Goal: Find specific page/section: Find specific page/section

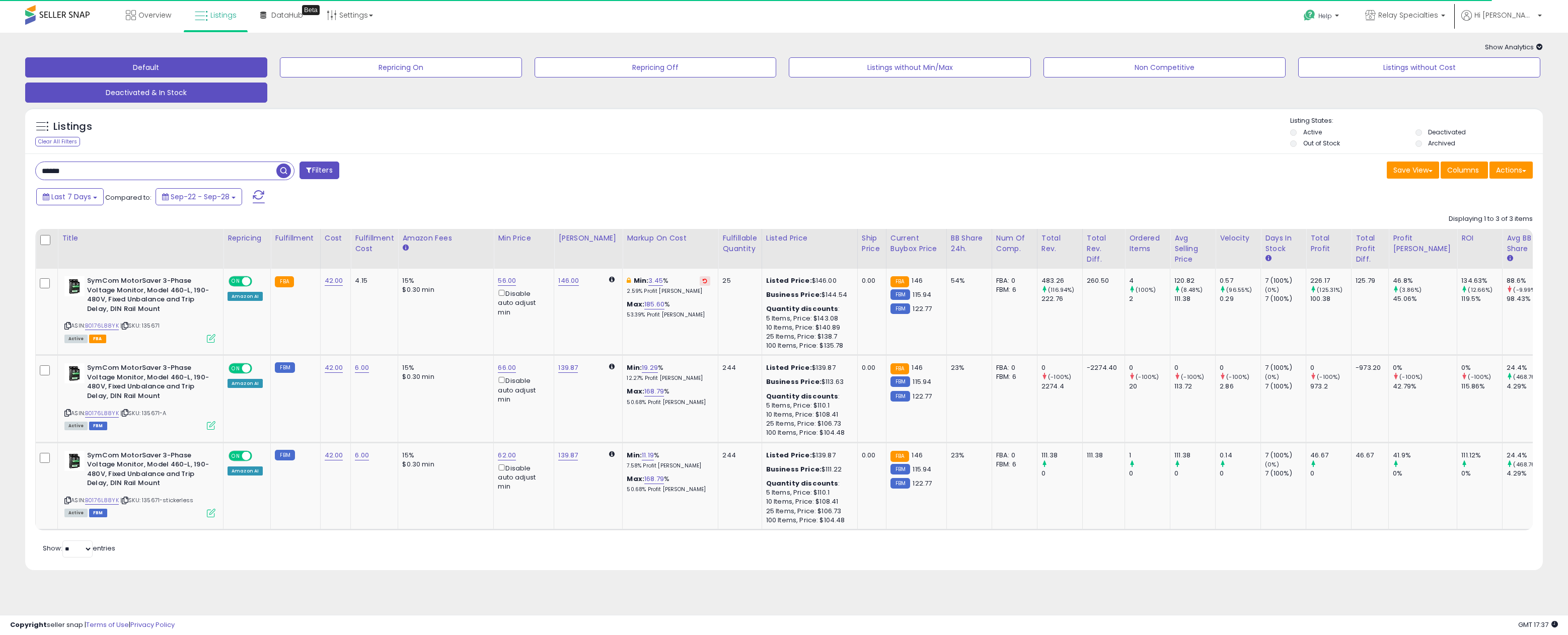
click at [208, 92] on button "Deactivated & In Stock" at bounding box center [146, 92] width 242 height 20
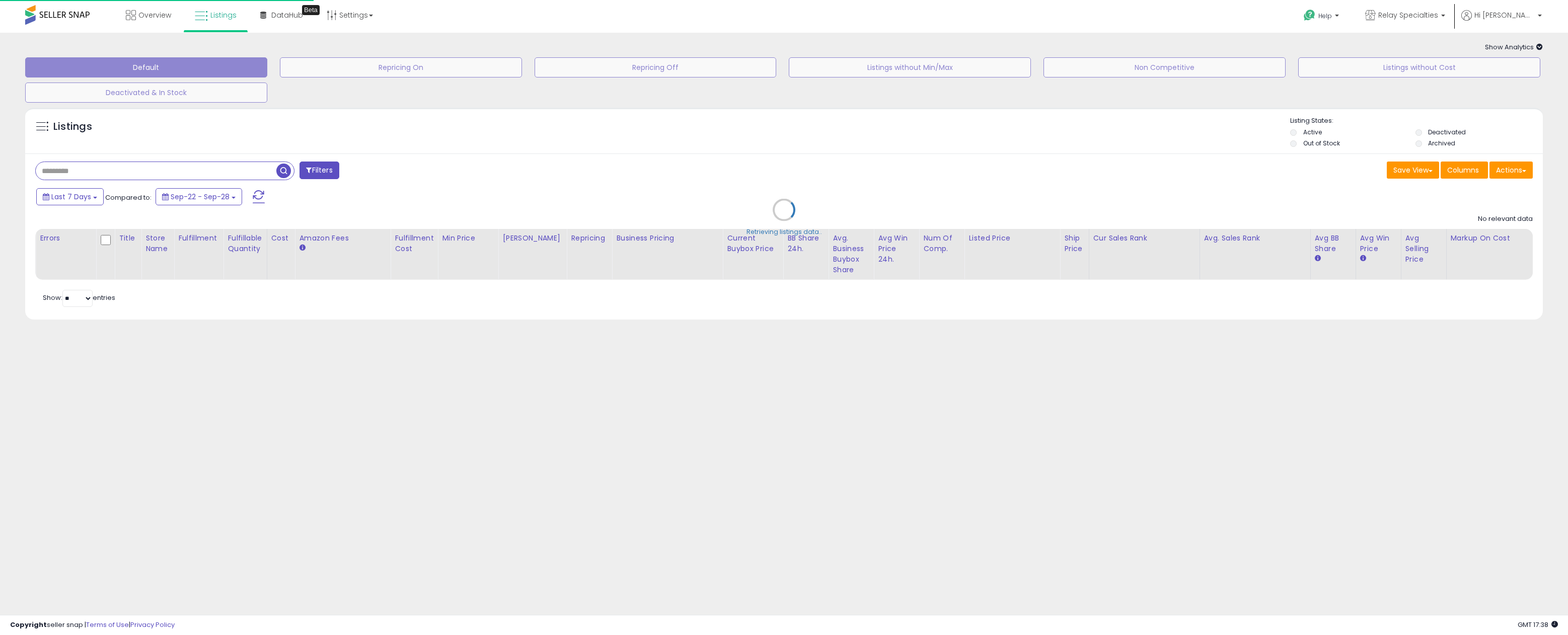
type input "******"
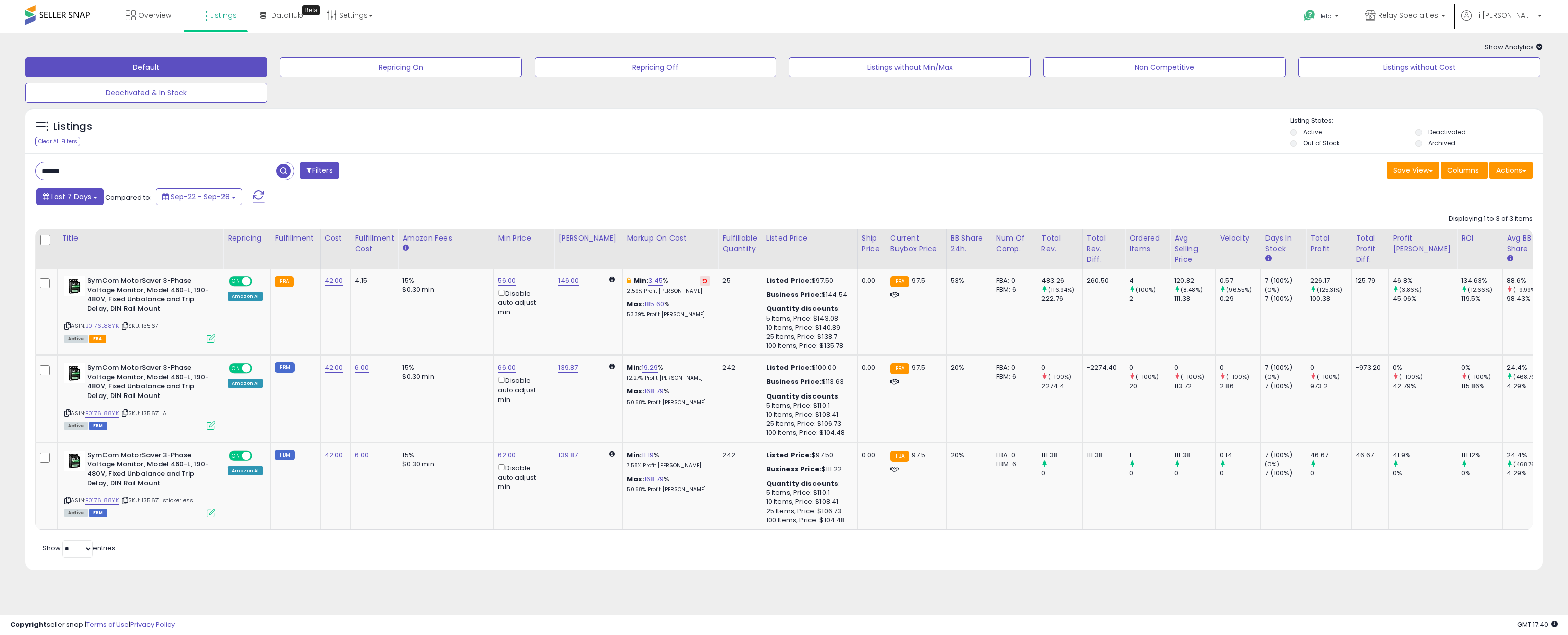
scroll to position [0, 24]
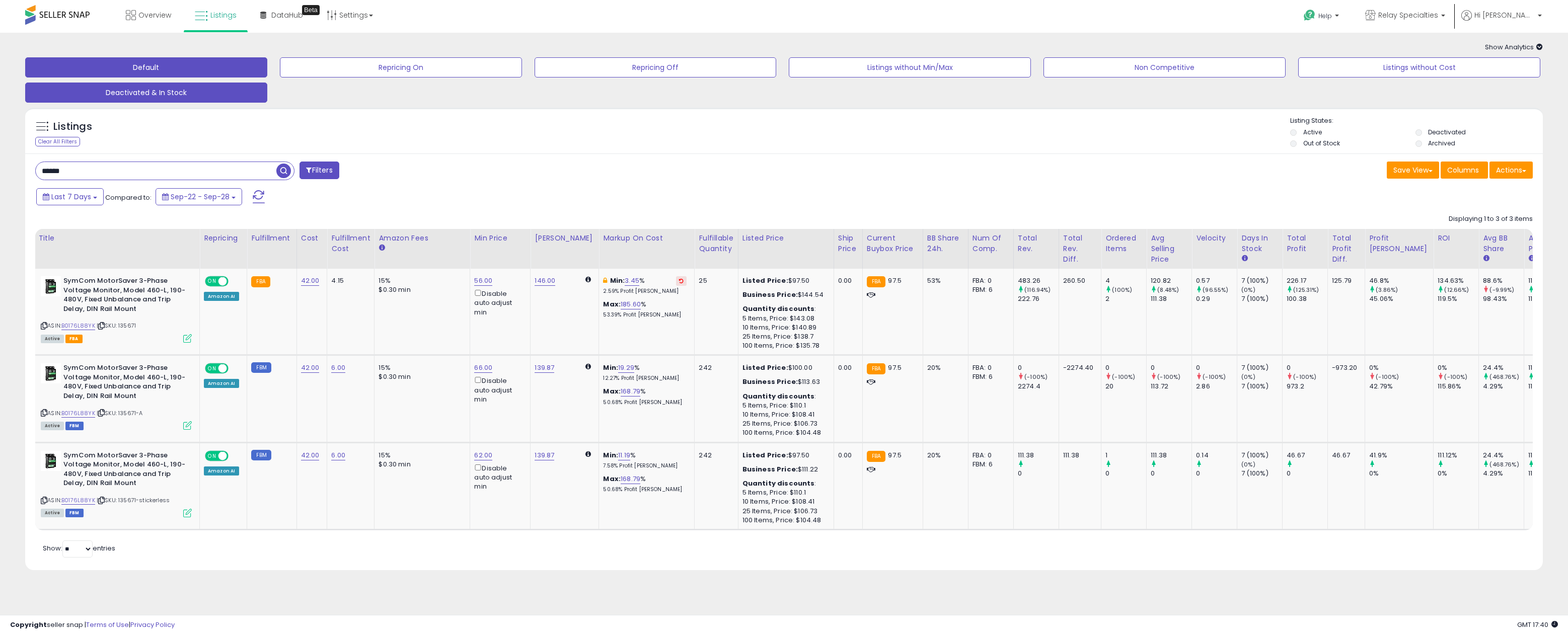
click at [201, 92] on button "Deactivated & In Stock" at bounding box center [146, 92] width 242 height 20
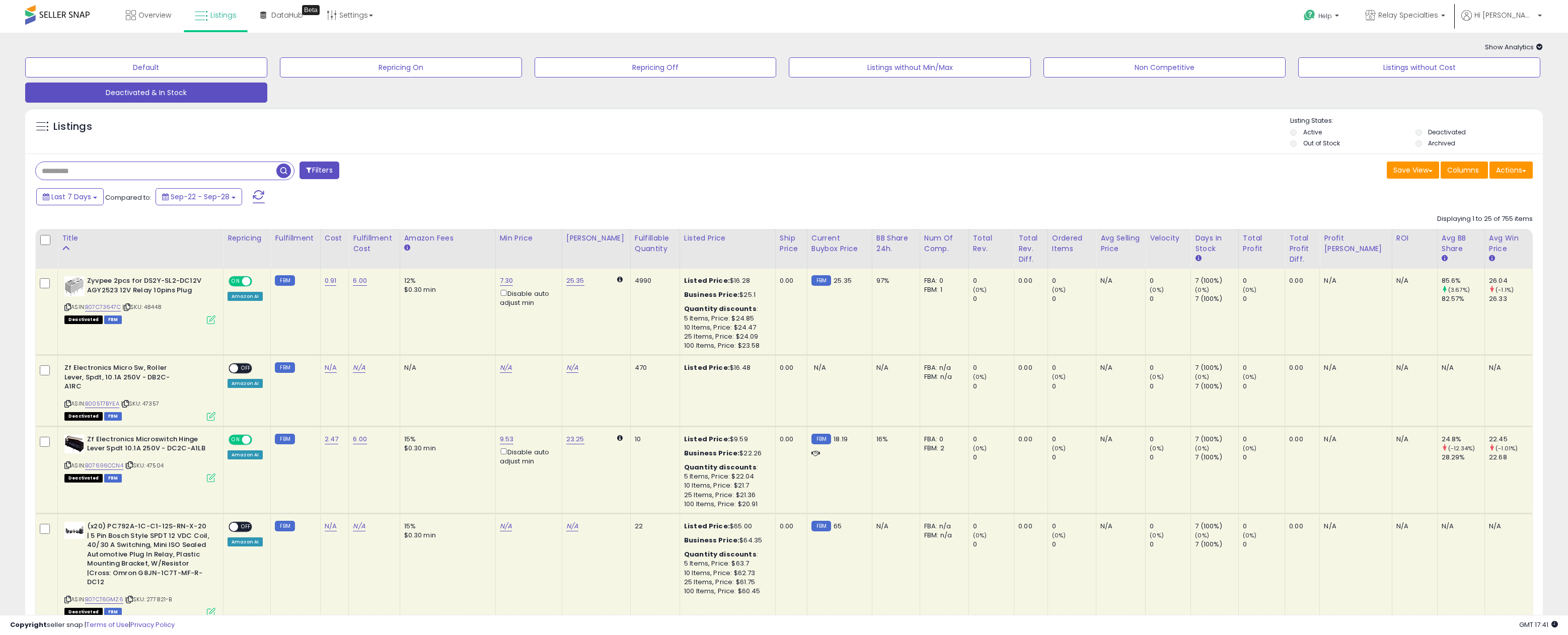
scroll to position [0, 0]
click at [271, 18] on span "DataHub" at bounding box center [287, 15] width 32 height 10
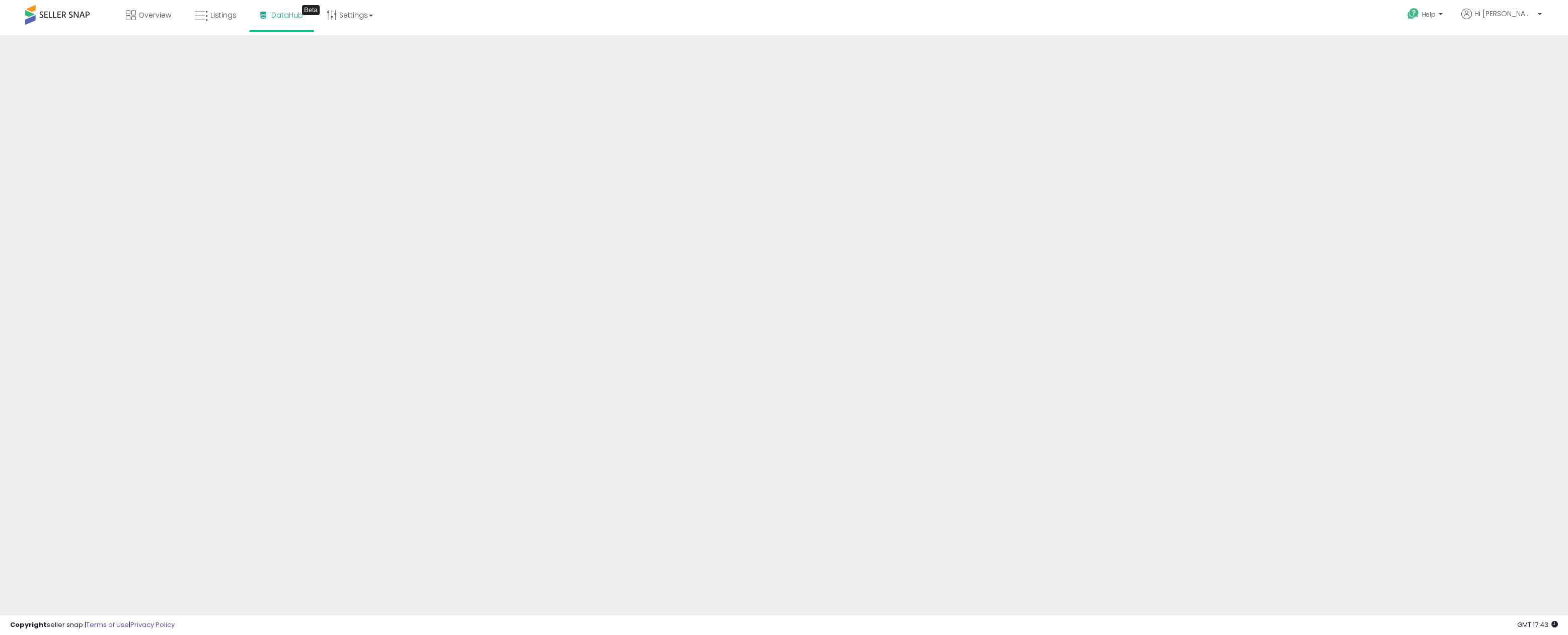
scroll to position [-7, 0]
click at [322, 19] on link "Settings" at bounding box center [349, 15] width 61 height 30
click at [497, 28] on div "Overview Listings Beta" at bounding box center [513, 21] width 1040 height 43
click at [172, 24] on link "Overview" at bounding box center [148, 15] width 60 height 30
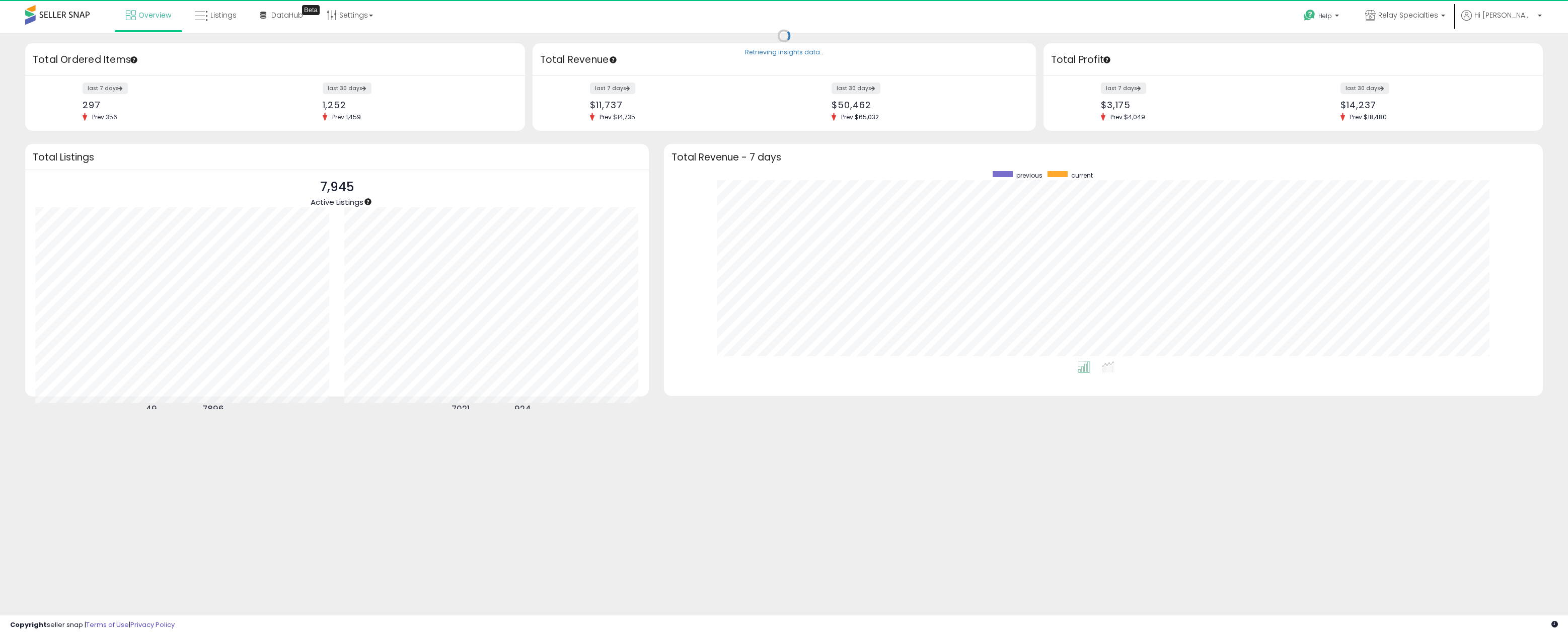
scroll to position [190, 859]
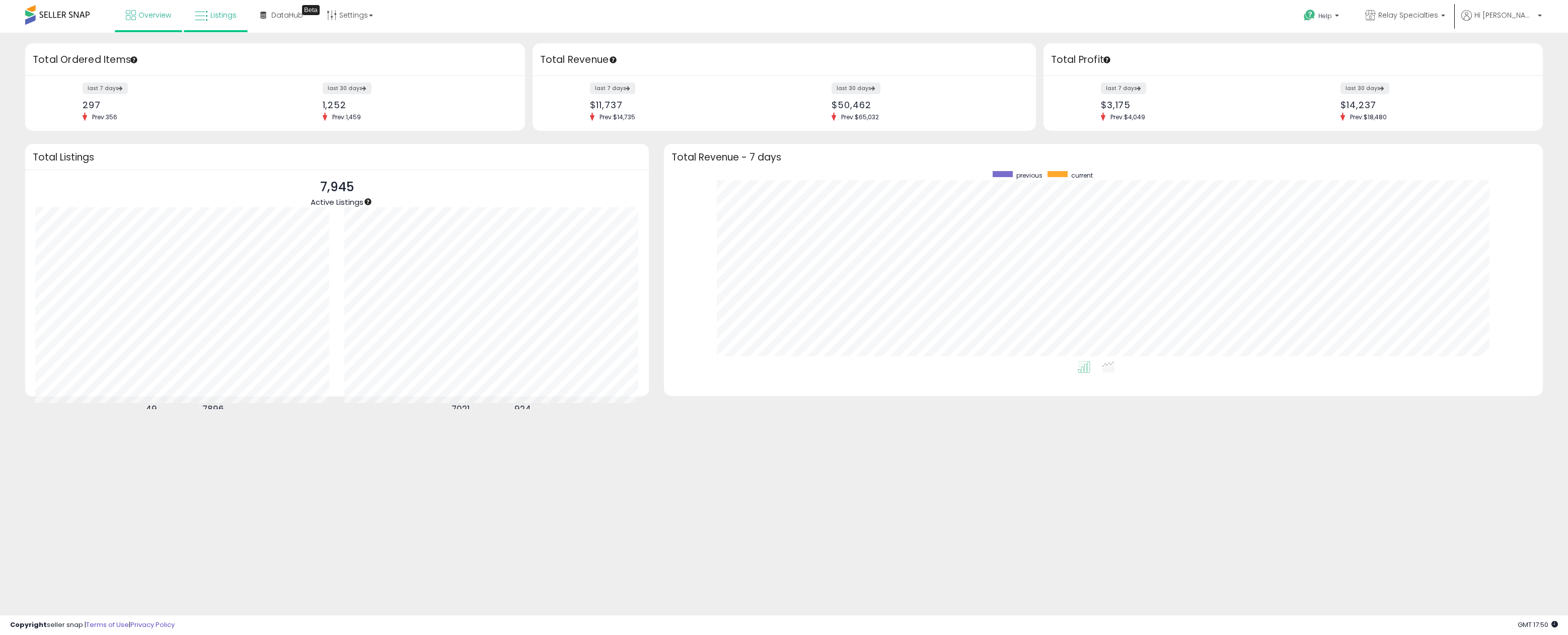
click at [214, 18] on span "Listings" at bounding box center [223, 15] width 26 height 10
